Goal: Information Seeking & Learning: Learn about a topic

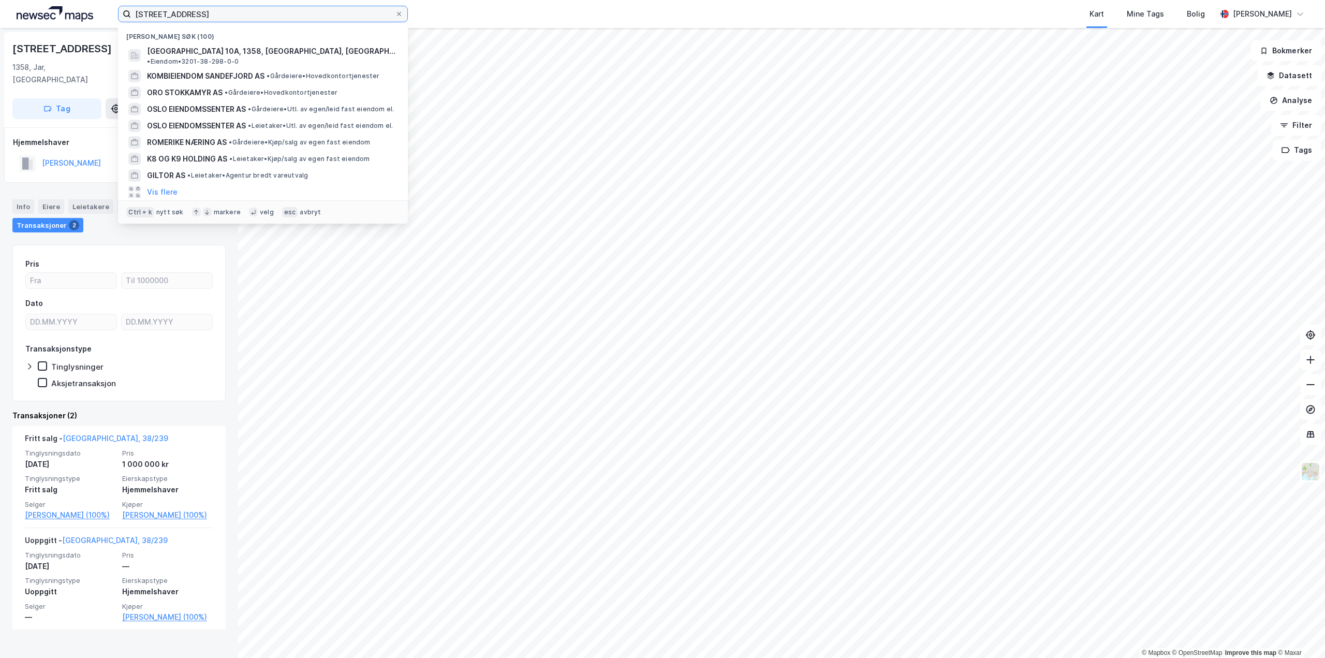
drag, startPoint x: 254, startPoint y: 16, endPoint x: 0, endPoint y: 2, distance: 254.0
click at [0, 2] on div "Midgarveien 10A, 1358 [PERSON_NAME] søk (100) [GEOGRAPHIC_DATA] 10A, 1358, [GEO…" at bounding box center [662, 14] width 1325 height 28
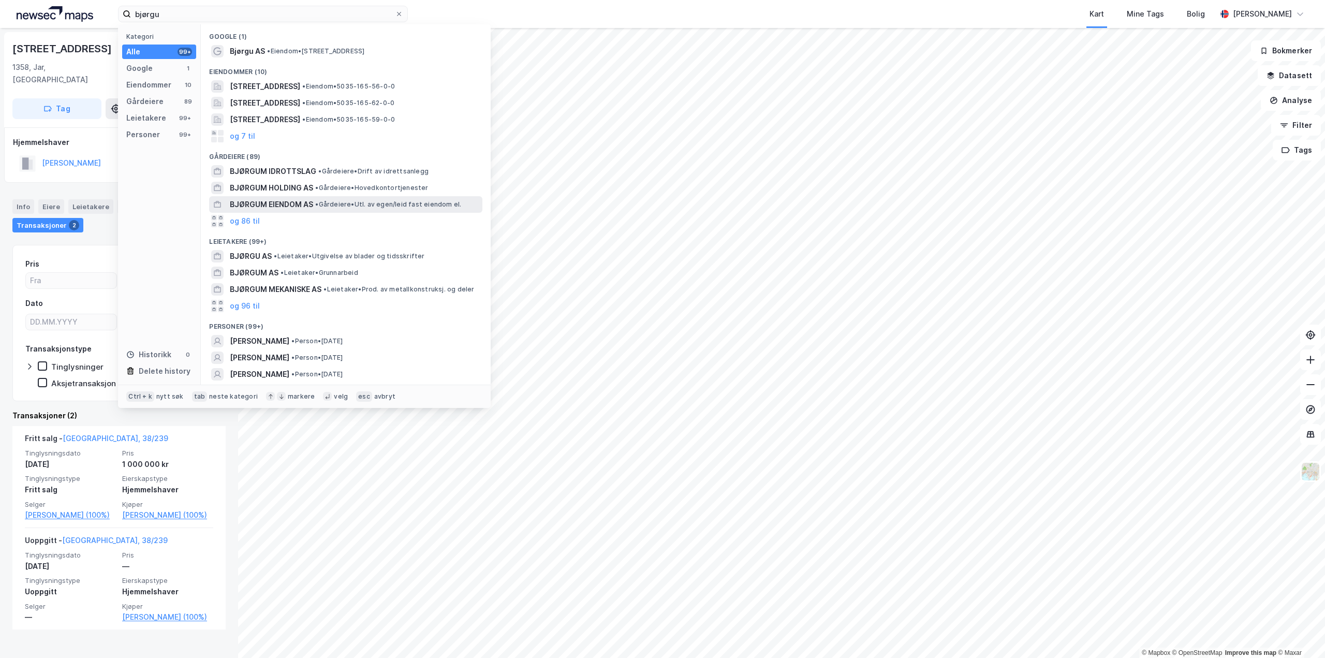
click at [269, 206] on span "BJØRGUM EIENDOM AS" at bounding box center [271, 204] width 83 height 12
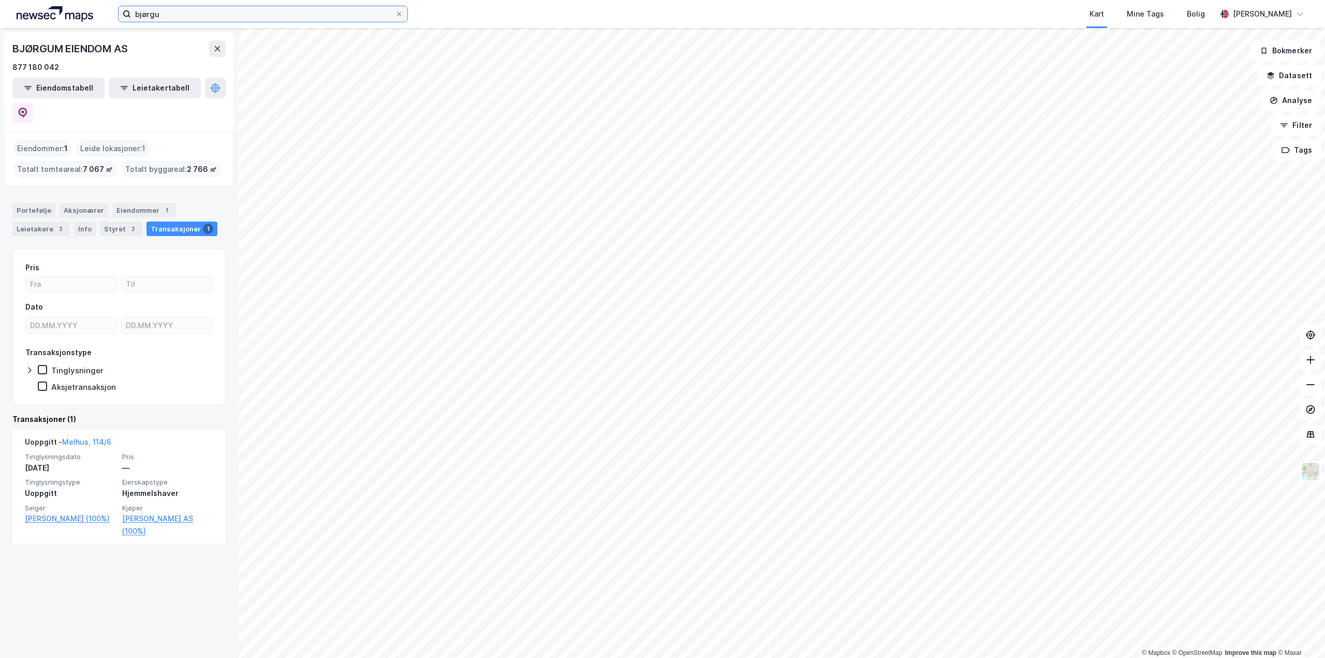
drag, startPoint x: 255, startPoint y: 14, endPoint x: 0, endPoint y: 1, distance: 255.0
click at [0, 1] on div "bjørgu Kart Mine Tags Bolig [PERSON_NAME]" at bounding box center [662, 14] width 1325 height 28
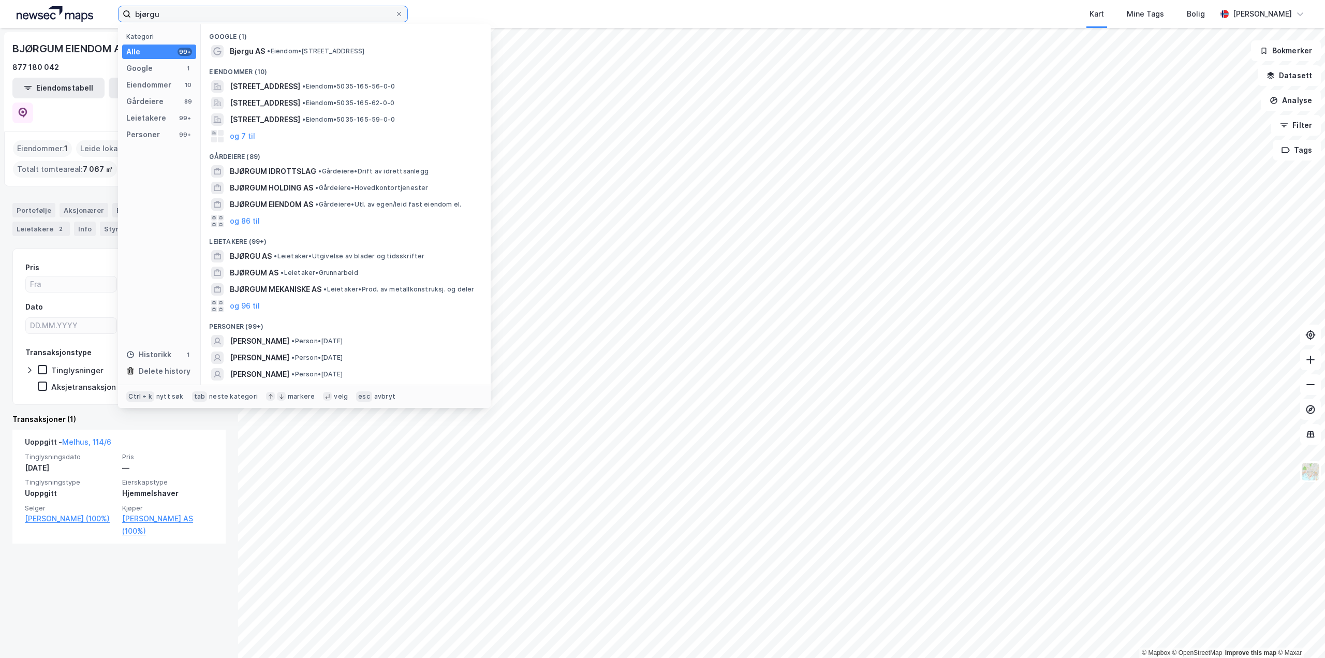
paste input "[STREET_ADDRESS]"
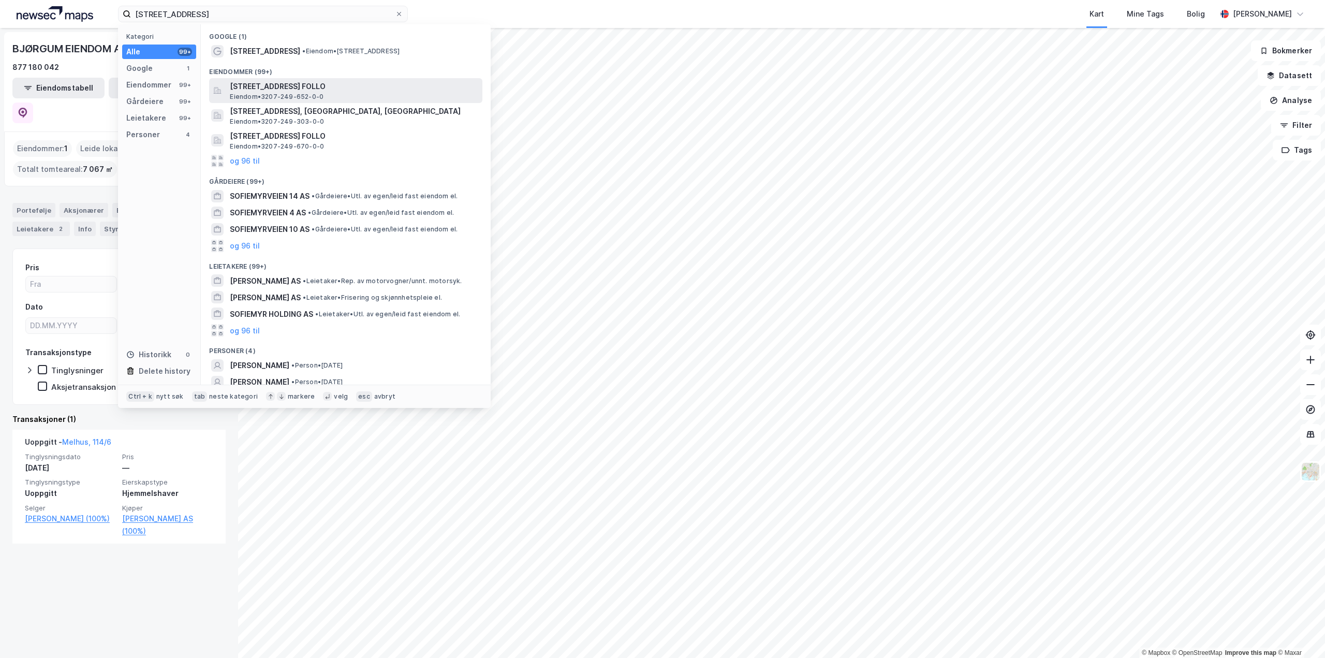
click at [329, 85] on span "[STREET_ADDRESS] FOLLO" at bounding box center [354, 86] width 248 height 12
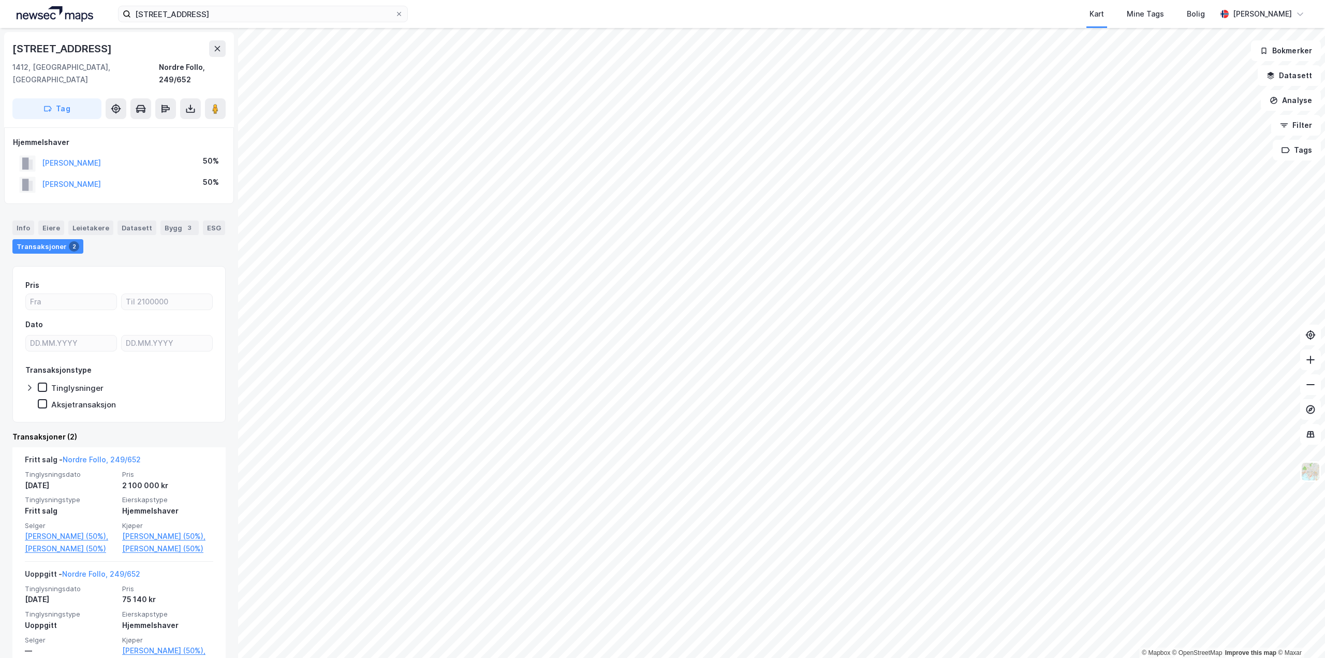
click at [215, 58] on div "Barnålveien 6 1412, [GEOGRAPHIC_DATA], [GEOGRAPHIC_DATA], 249/652" at bounding box center [118, 63] width 213 height 46
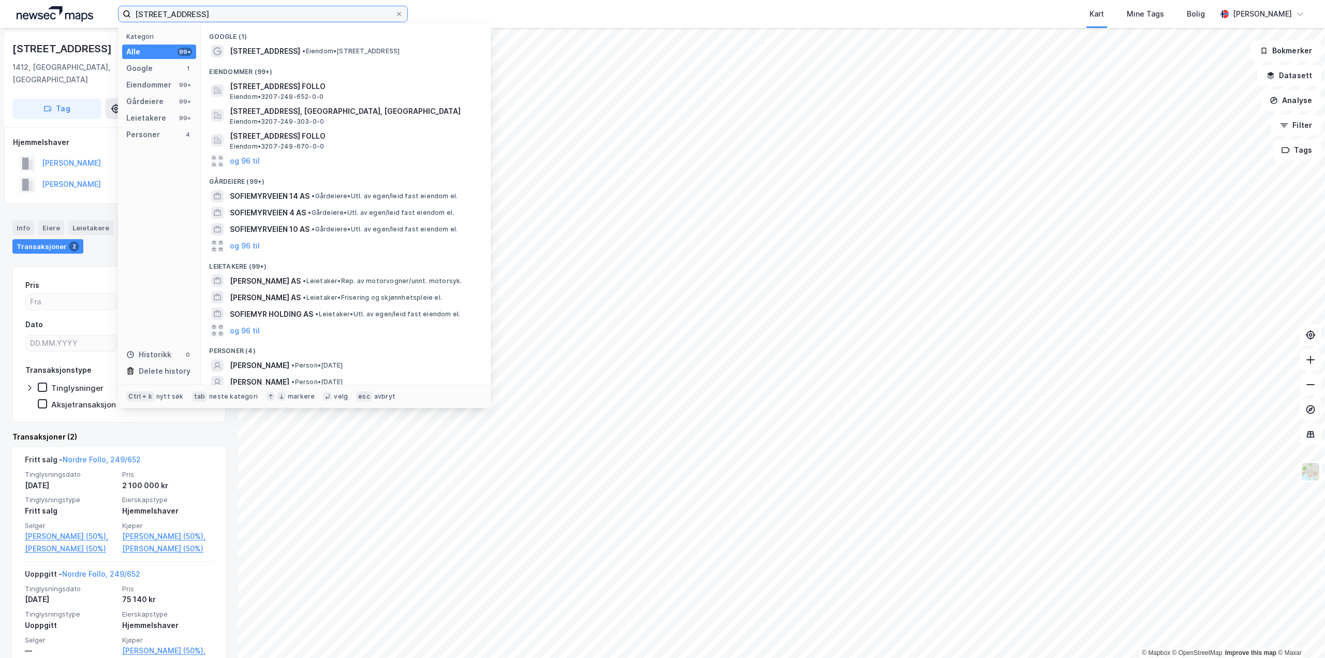
drag, startPoint x: 284, startPoint y: 14, endPoint x: 0, endPoint y: 27, distance: 284.4
click at [0, 27] on div "[STREET_ADDRESS], 1412 Sofiemyr Kategori Alle 99+ Google 1 Eiendommer 99+ Gårde…" at bounding box center [662, 14] width 1325 height 28
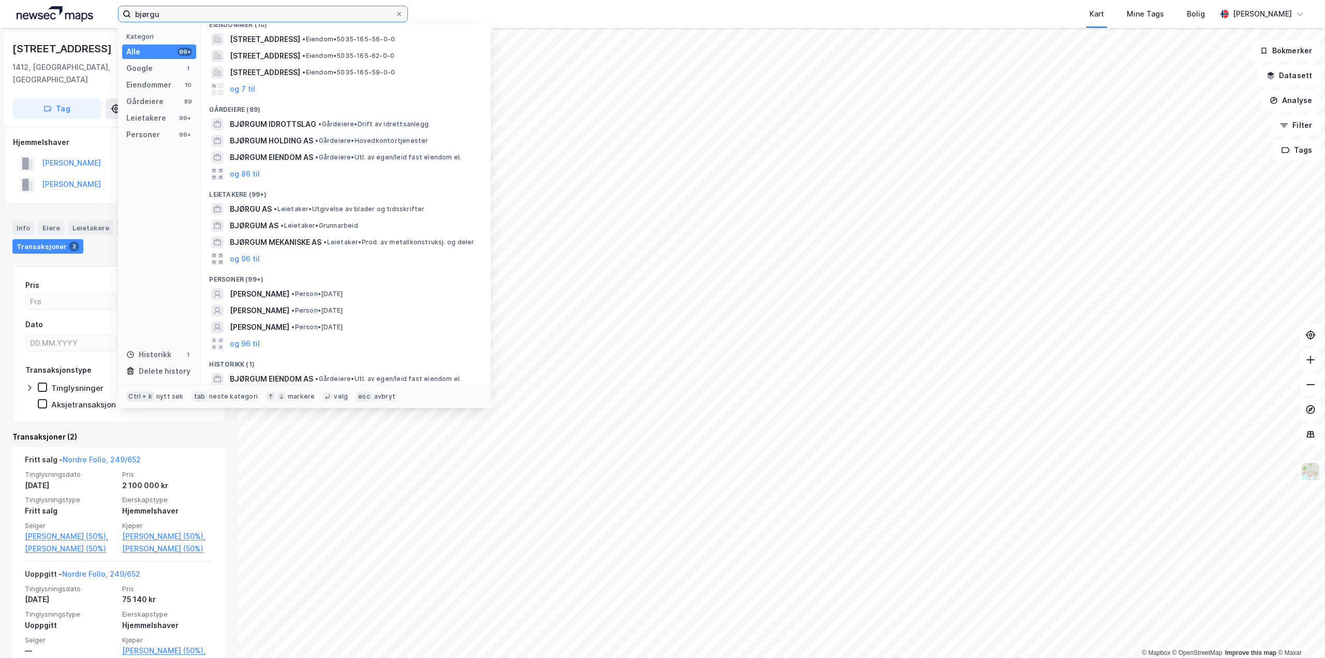
scroll to position [50, 0]
click at [245, 167] on button "og 86 til" at bounding box center [245, 171] width 30 height 12
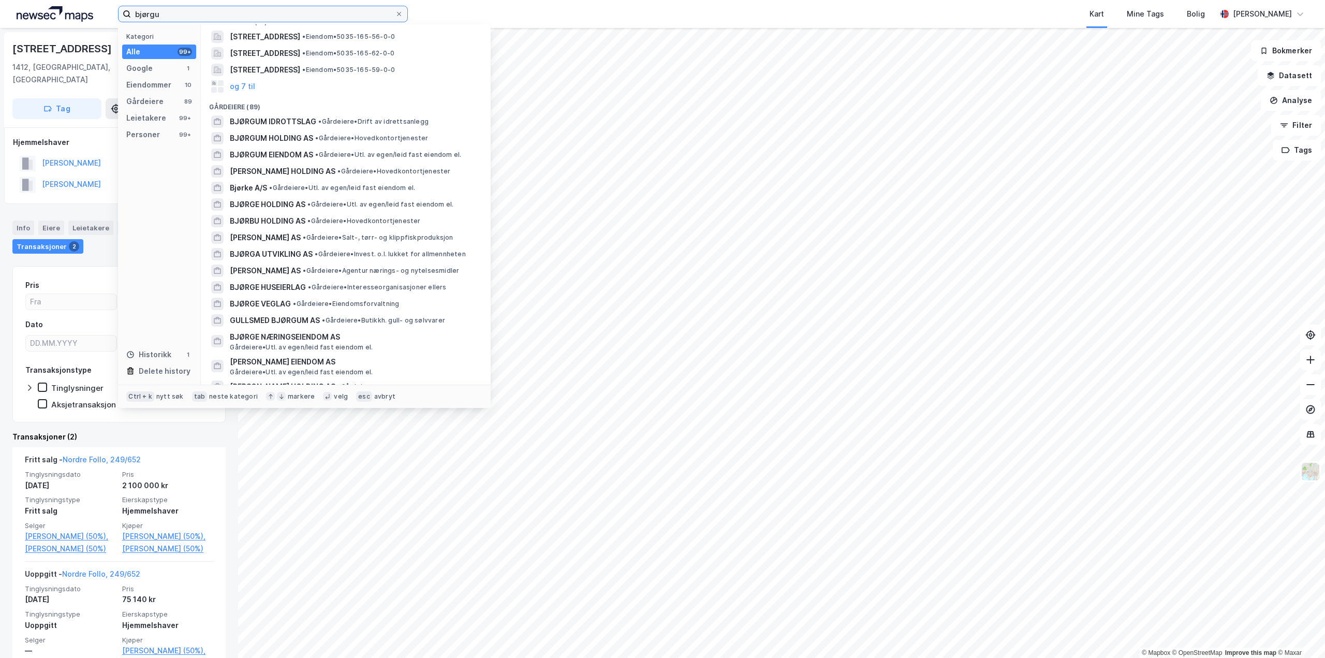
click at [225, 14] on input "bjørgu" at bounding box center [263, 14] width 264 height 16
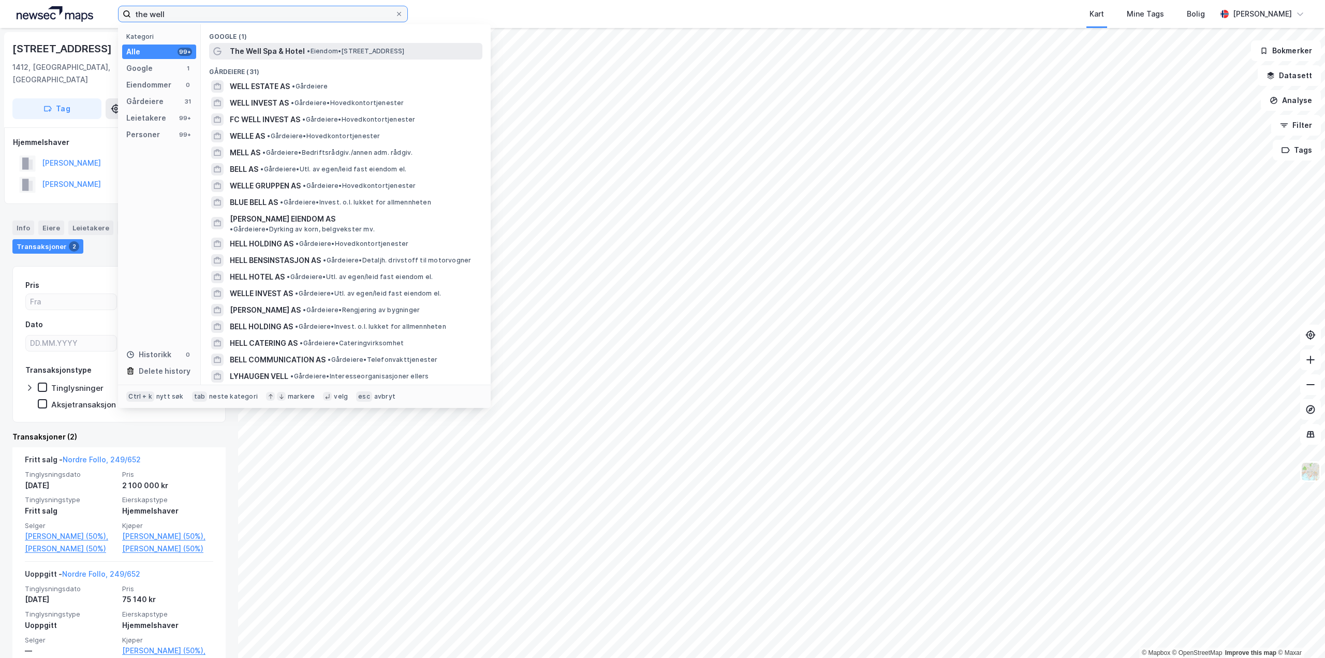
type input "the well"
click at [283, 50] on span "The Well Spa & Hotel" at bounding box center [267, 51] width 75 height 12
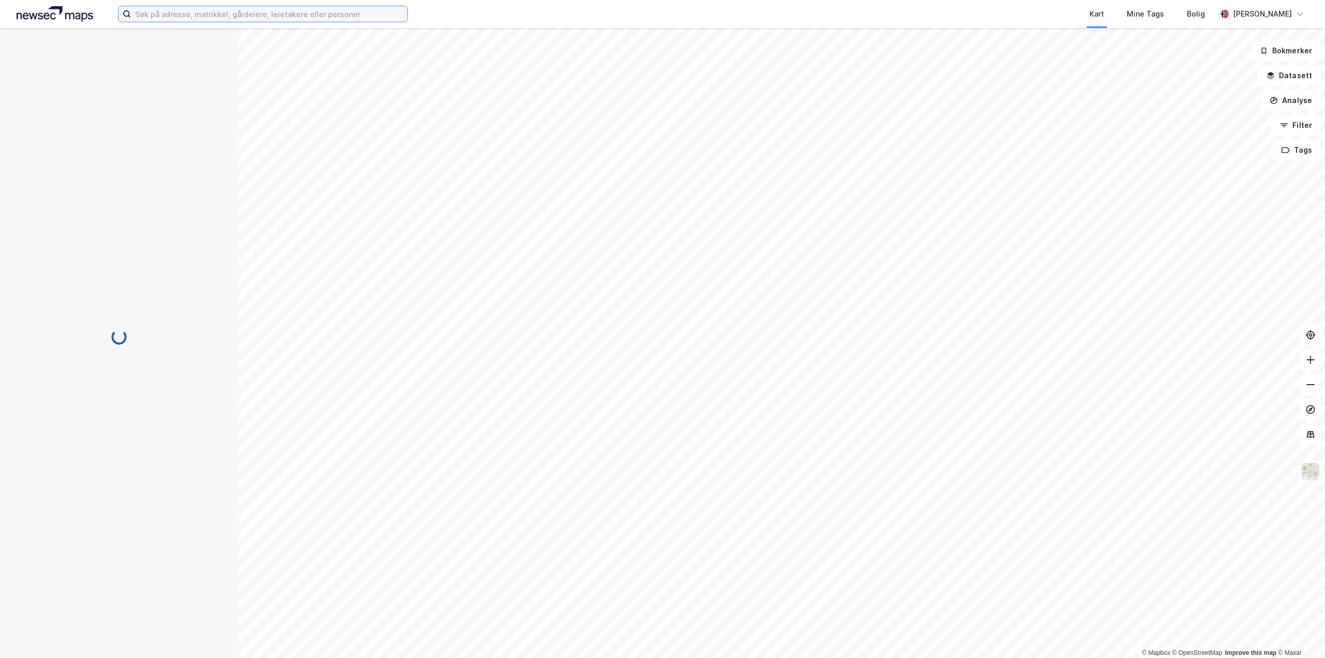
click at [239, 14] on input at bounding box center [269, 14] width 276 height 16
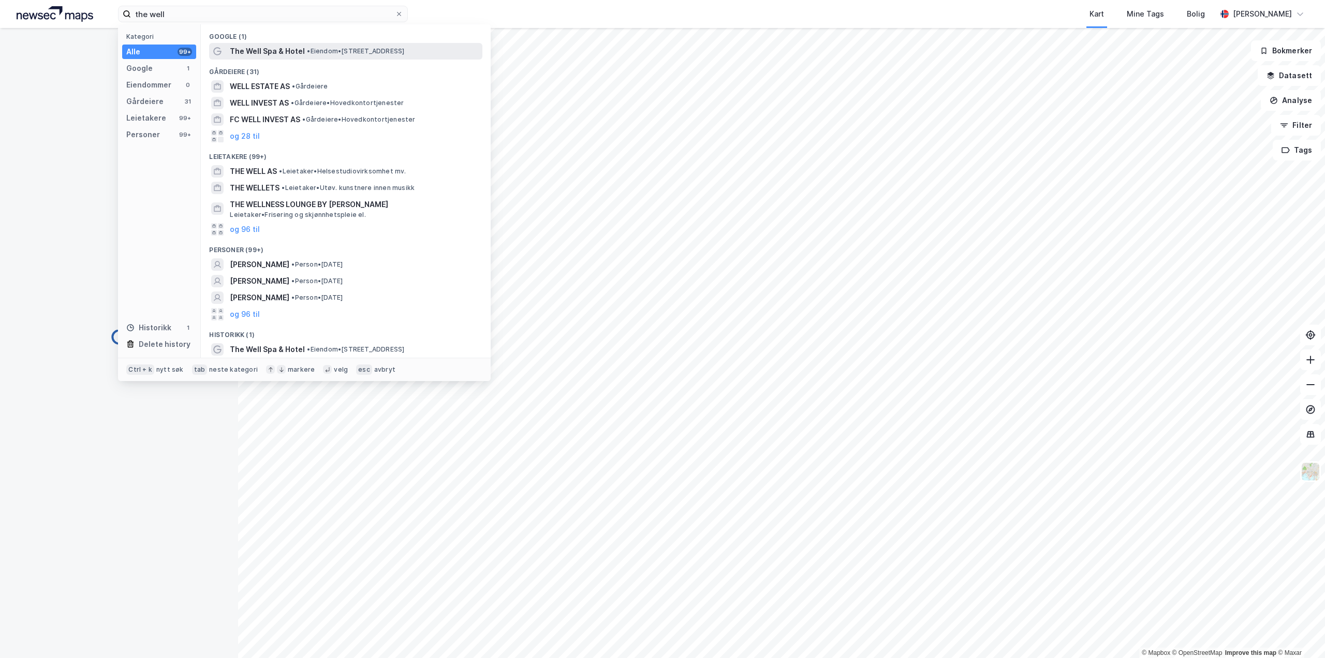
click at [287, 46] on span "The Well Spa & Hotel" at bounding box center [267, 51] width 75 height 12
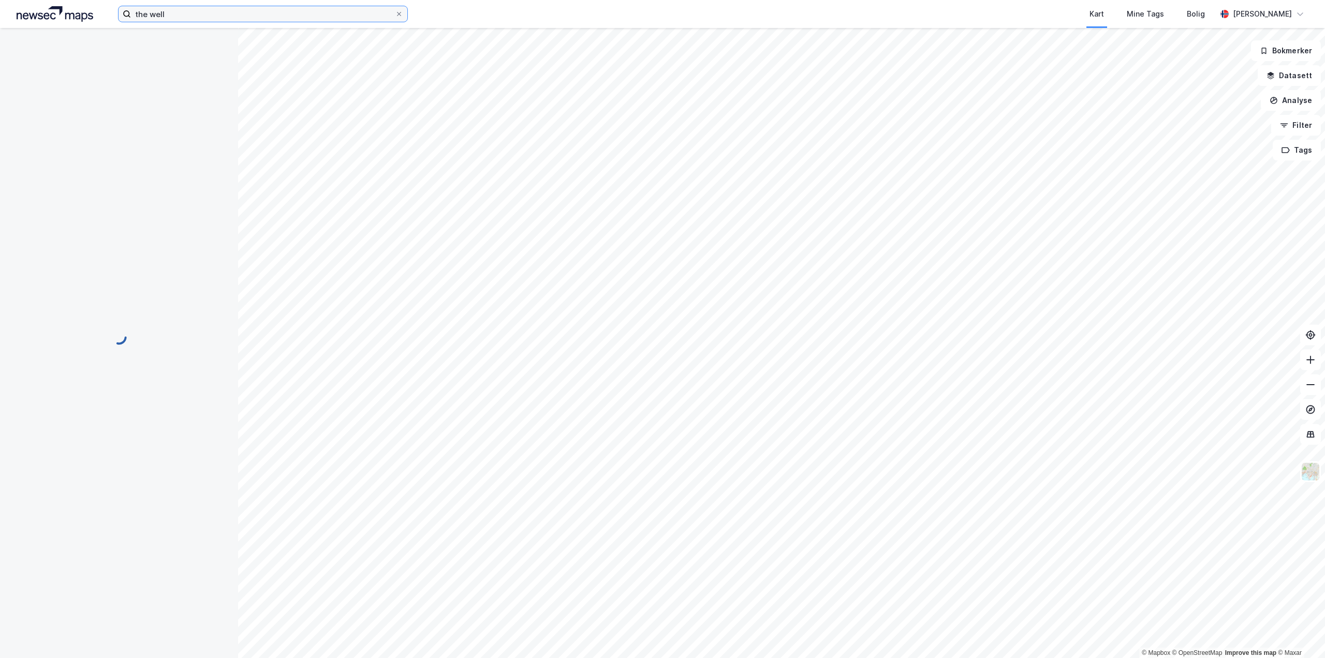
click at [231, 20] on input "the well" at bounding box center [263, 14] width 264 height 16
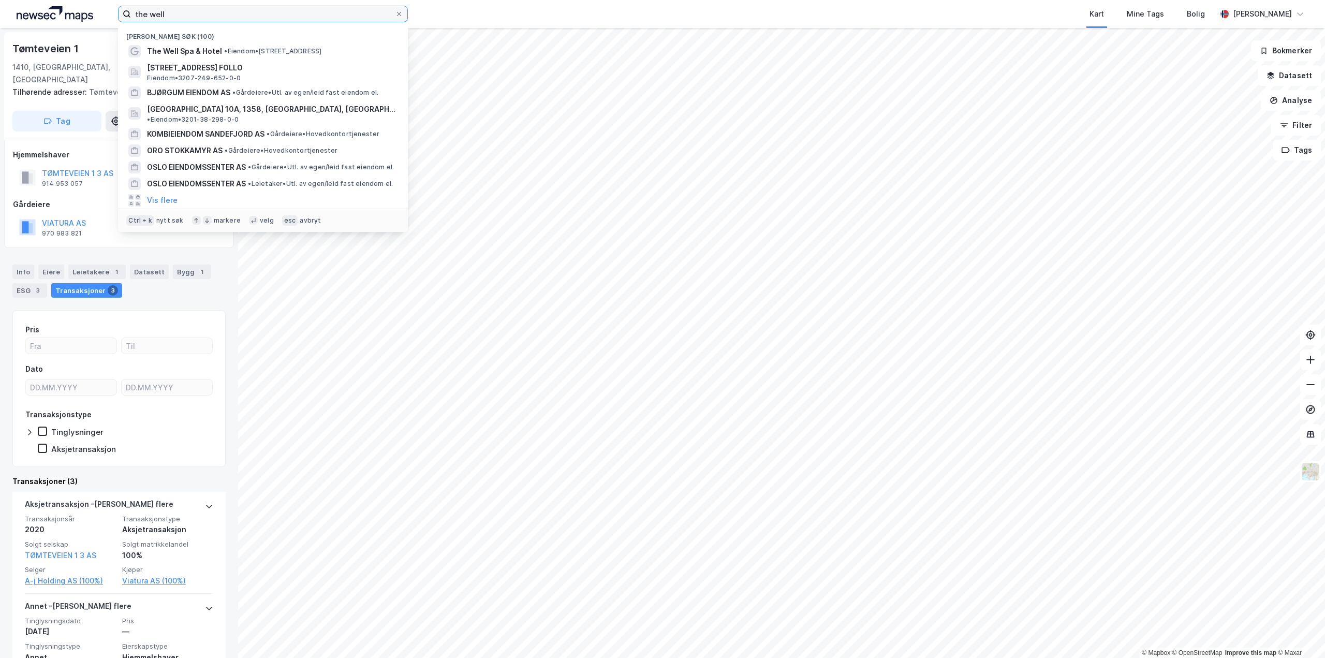
click at [238, 11] on input "the well" at bounding box center [263, 14] width 264 height 16
click at [238, 10] on input "the well" at bounding box center [263, 14] width 264 height 16
paste input "Hoffsjef Løvenskiolds vei 51F, 0382 Oslo"
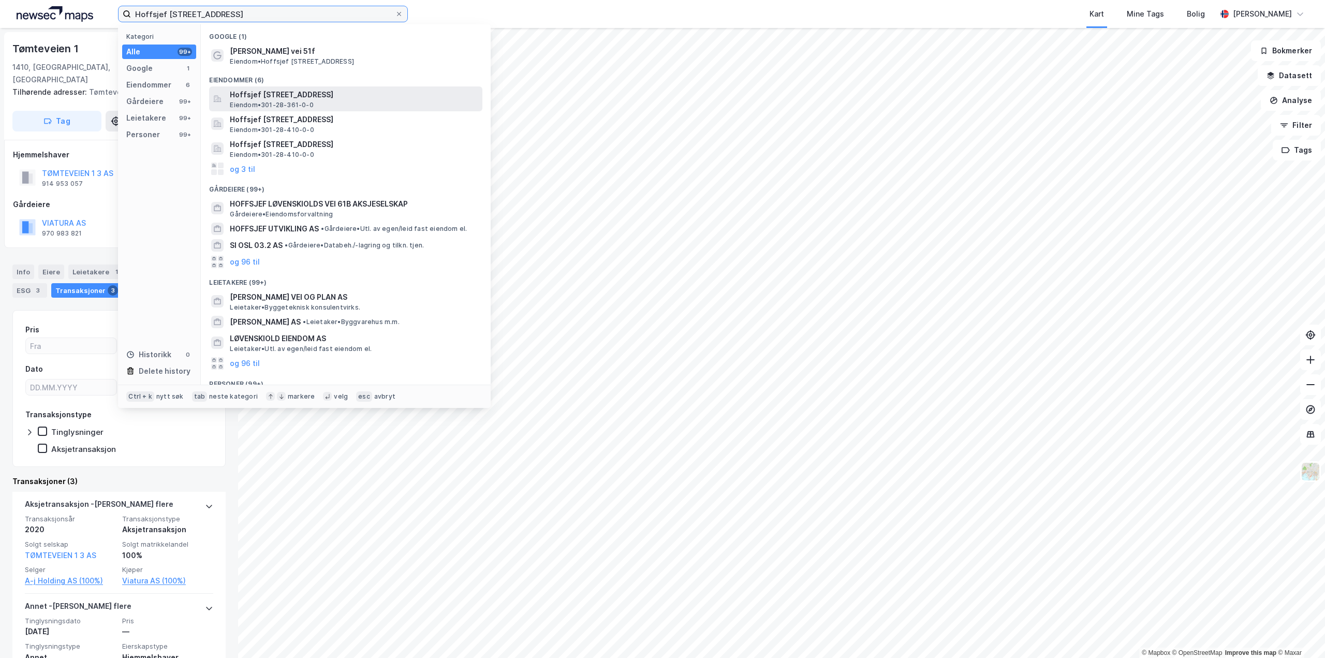
type input "Hoffsjef Løvenskiolds vei 51F, 0382 Oslo"
click at [273, 91] on span "Hoffsjef Løvenskiolds vei 51F, 0382, OSLO, OSLO" at bounding box center [354, 95] width 248 height 12
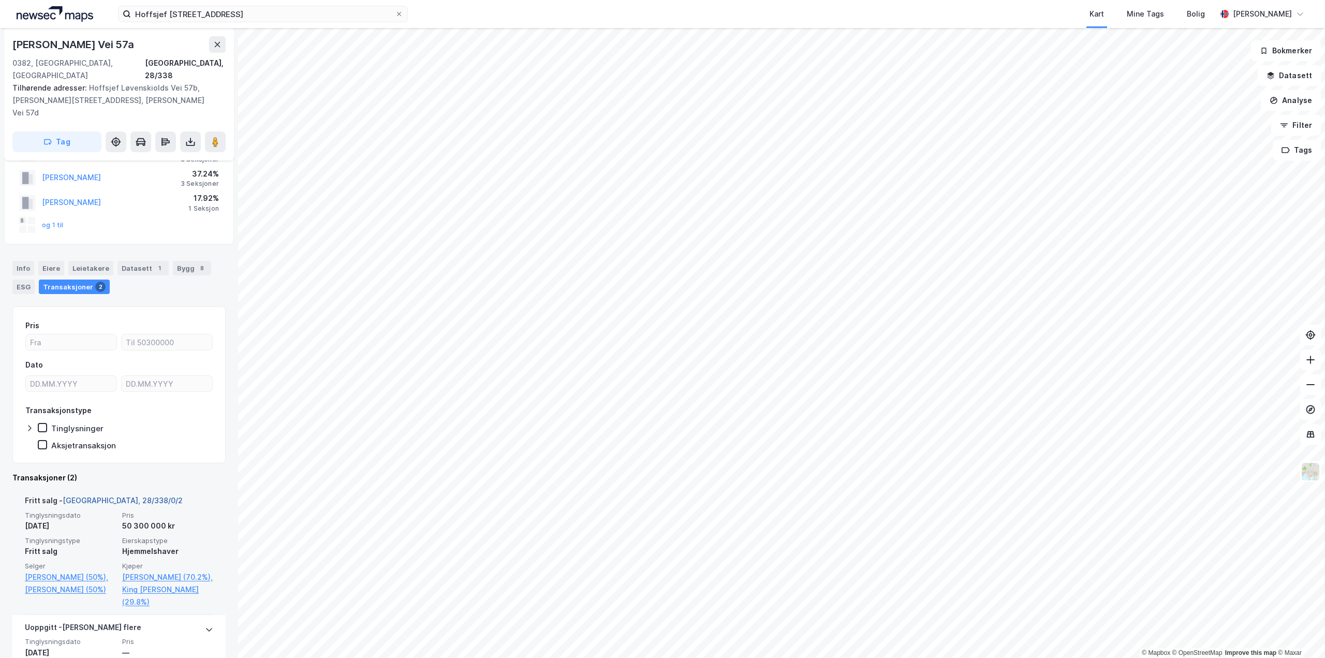
scroll to position [52, 0]
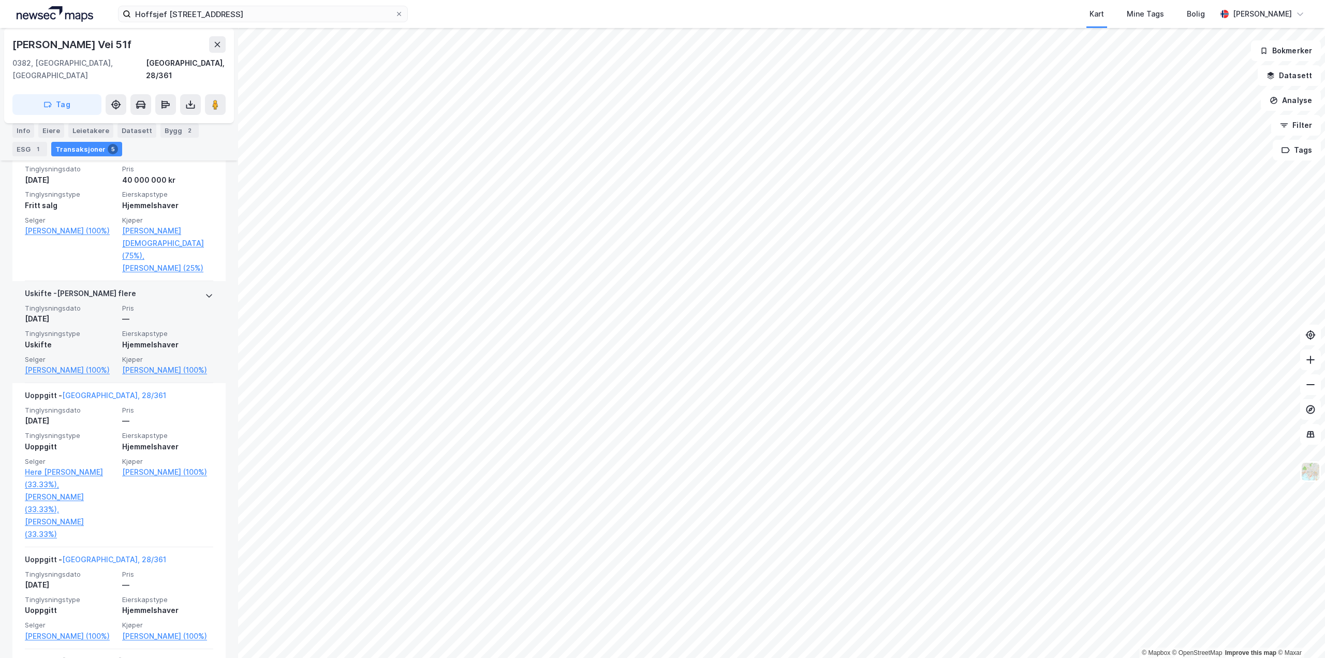
scroll to position [311, 0]
